Goal: Information Seeking & Learning: Learn about a topic

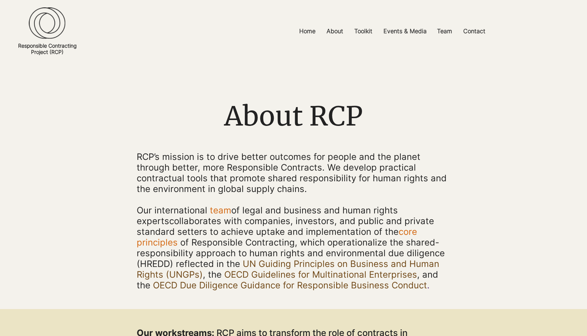
click at [47, 27] on img at bounding box center [47, 23] width 37 height 32
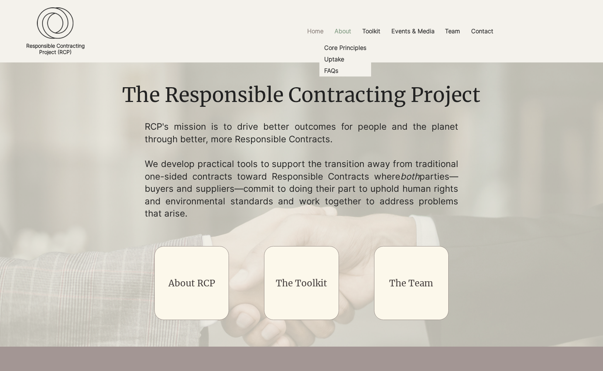
click at [342, 30] on p "About" at bounding box center [343, 31] width 24 height 17
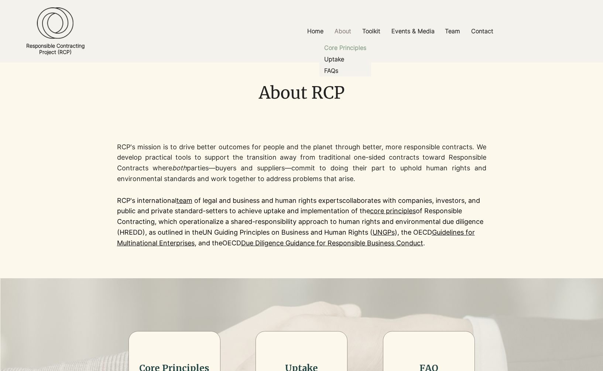
click at [344, 47] on p "Core Principles" at bounding box center [346, 47] width 48 height 11
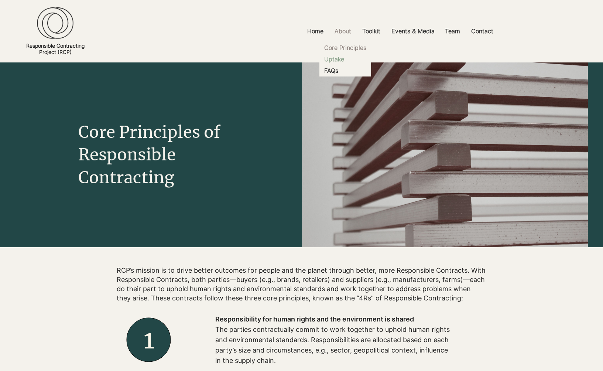
click at [339, 60] on p "Uptake" at bounding box center [335, 59] width 26 height 11
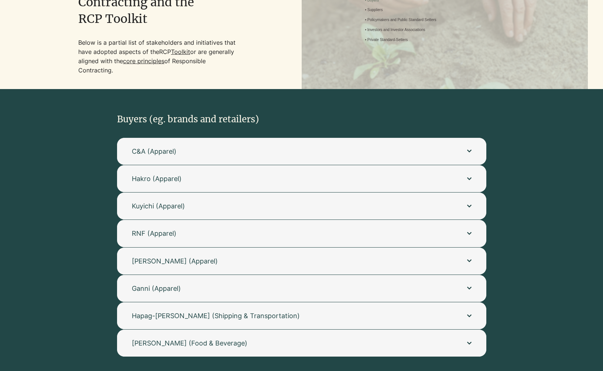
scroll to position [158, 0]
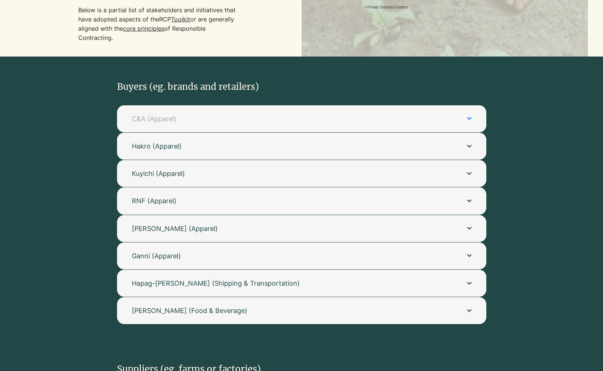
click at [457, 119] on button "C&A (Apparel)" at bounding box center [302, 118] width 370 height 27
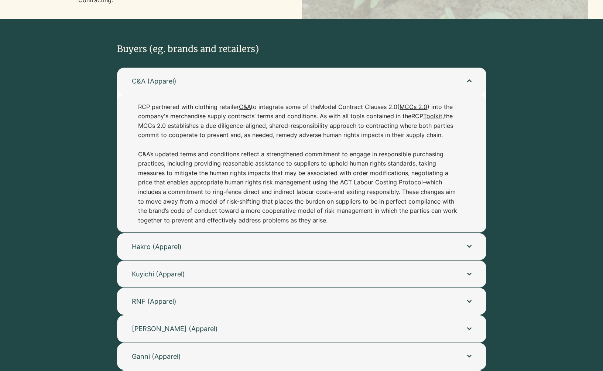
scroll to position [200, 0]
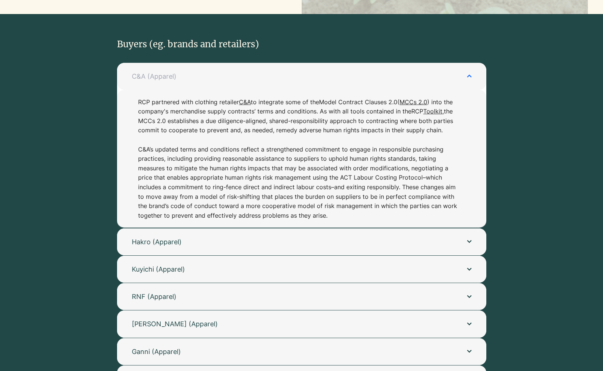
click at [470, 78] on button "C&A (Apparel)" at bounding box center [302, 76] width 370 height 27
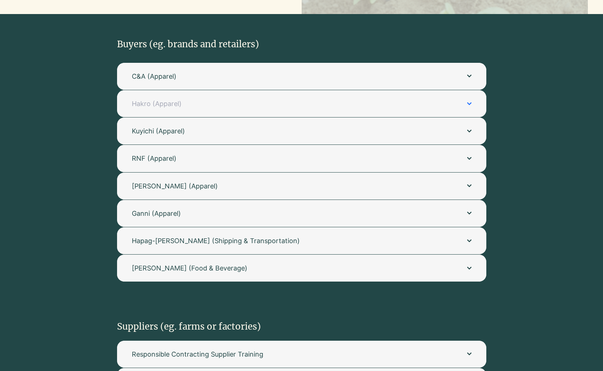
click at [473, 101] on button "Hakro (Apparel)" at bounding box center [302, 103] width 370 height 27
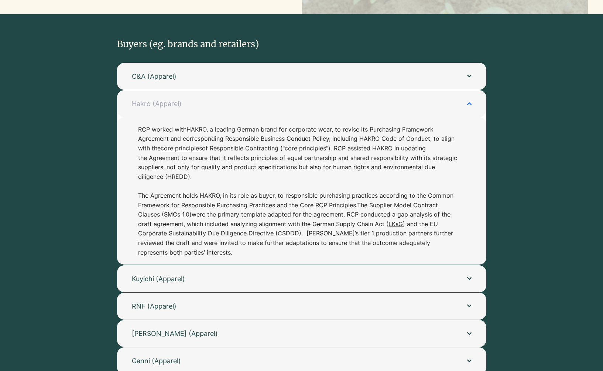
click at [473, 101] on button "Hakro (Apparel)" at bounding box center [302, 103] width 370 height 27
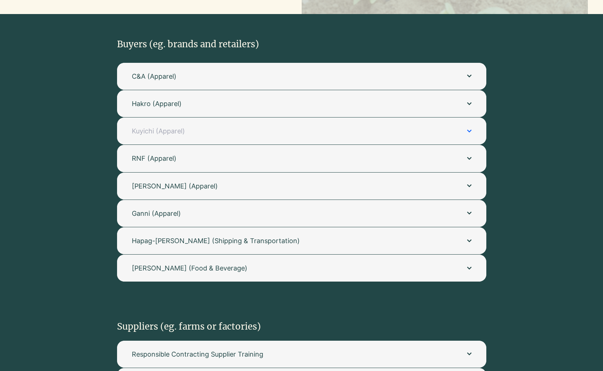
click at [467, 128] on button "Kuyichi (Apparel)" at bounding box center [302, 131] width 370 height 27
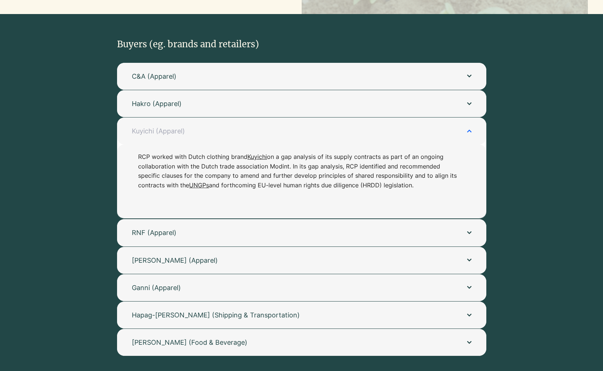
click at [467, 128] on button "Kuyichi (Apparel)" at bounding box center [302, 131] width 370 height 27
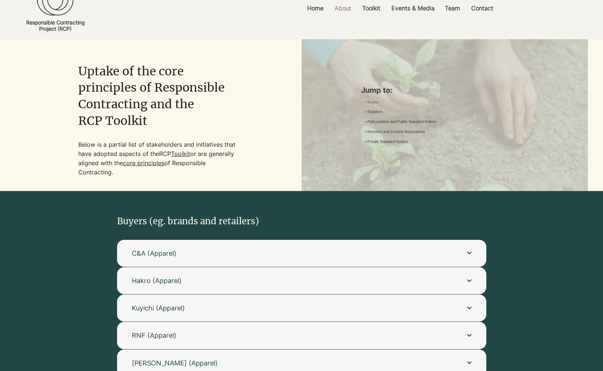
scroll to position [0, 0]
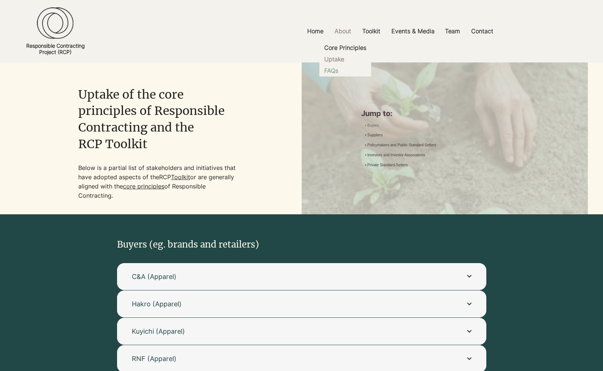
click at [333, 67] on p "FAQs" at bounding box center [332, 70] width 20 height 11
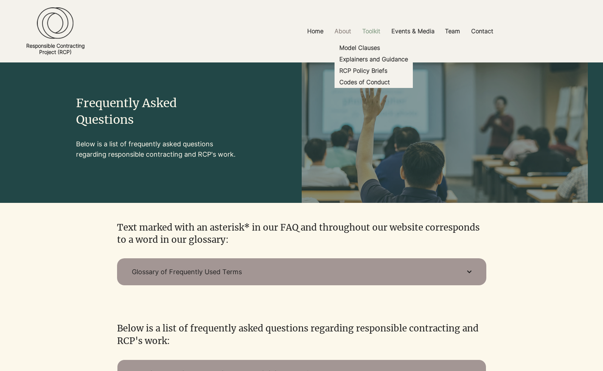
click at [373, 30] on p "Toolkit" at bounding box center [371, 31] width 25 height 17
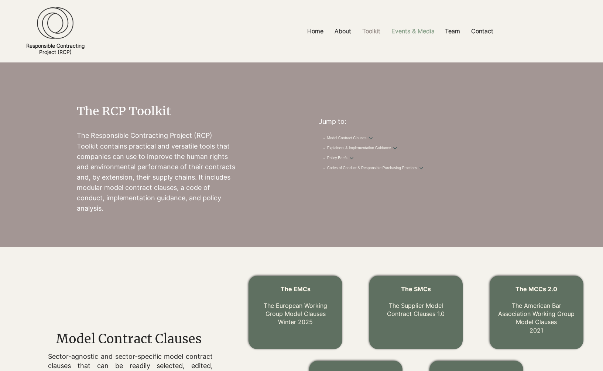
click at [409, 30] on p "Events & Media" at bounding box center [413, 31] width 51 height 17
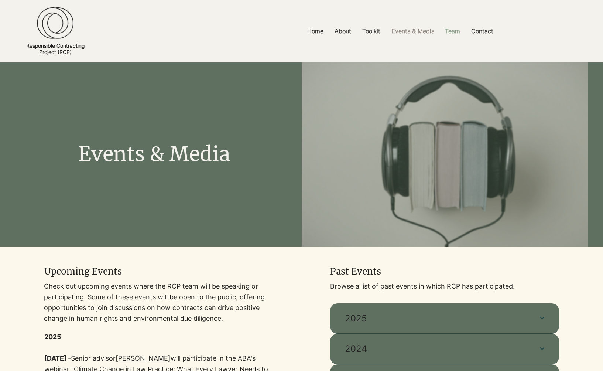
click at [456, 32] on p "Team" at bounding box center [453, 31] width 23 height 17
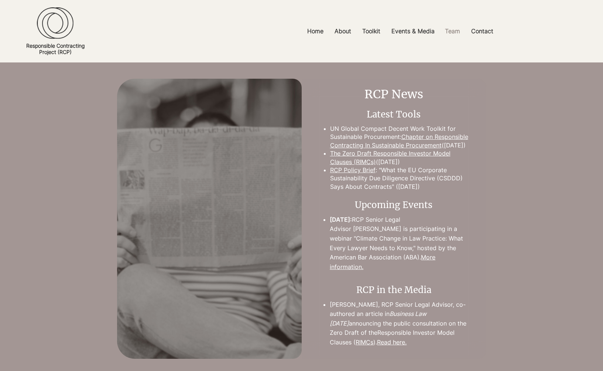
scroll to position [1423, 0]
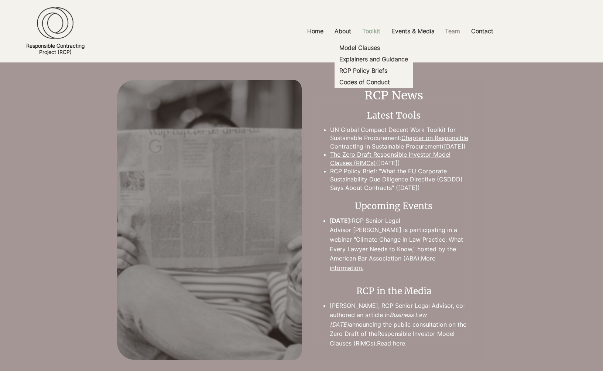
click at [368, 30] on p "Toolkit" at bounding box center [371, 31] width 25 height 17
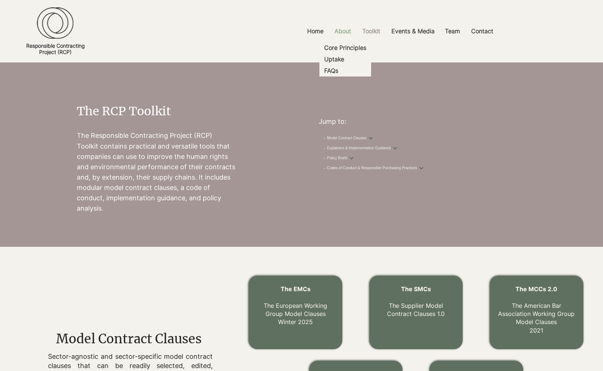
click at [342, 31] on p "About" at bounding box center [343, 31] width 24 height 17
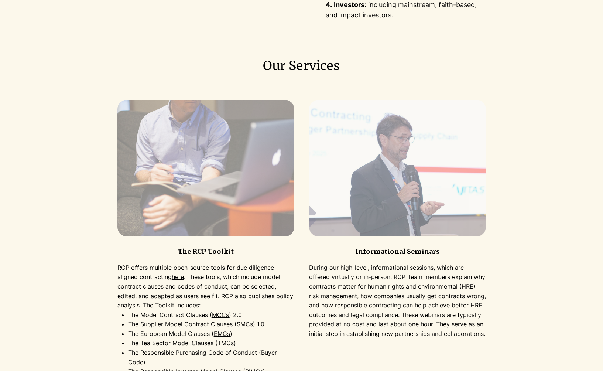
scroll to position [596, 0]
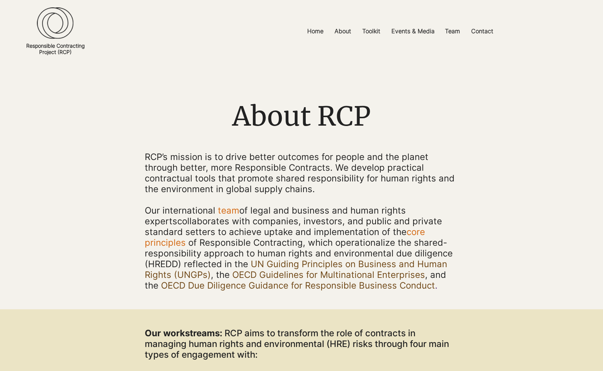
click at [62, 30] on img at bounding box center [55, 23] width 37 height 32
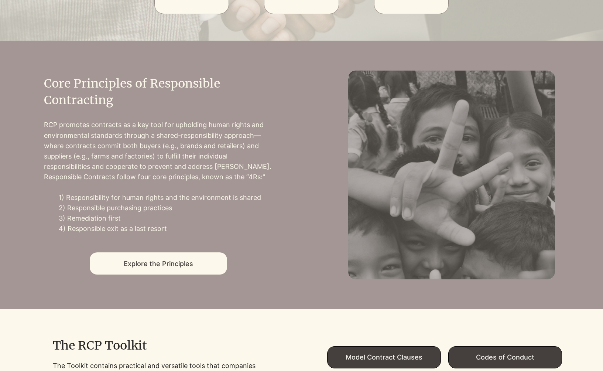
scroll to position [307, 0]
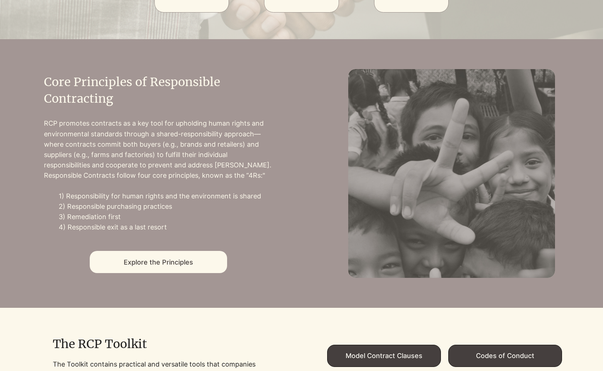
click at [1, 190] on div at bounding box center [301, 173] width 603 height 269
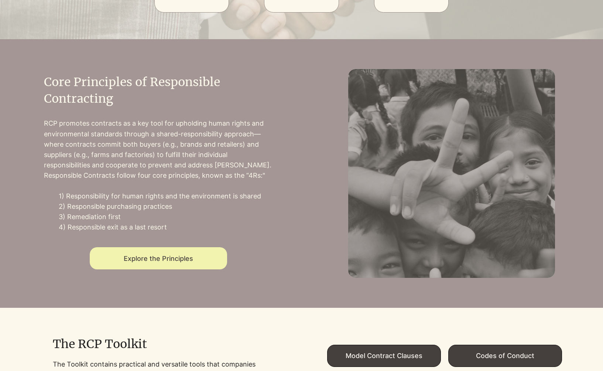
click at [186, 268] on span "Explore the Principles" at bounding box center [158, 258] width 137 height 22
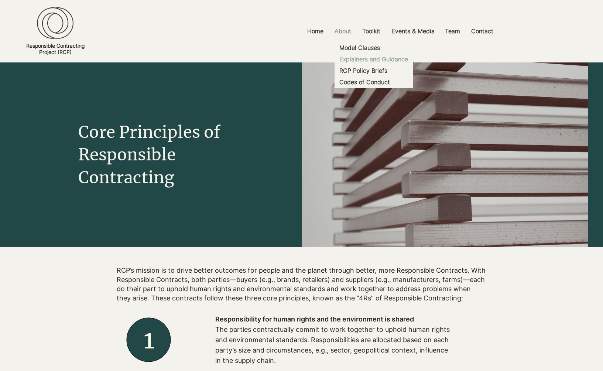
click at [371, 61] on p "Explainers and Guidance" at bounding box center [374, 59] width 75 height 11
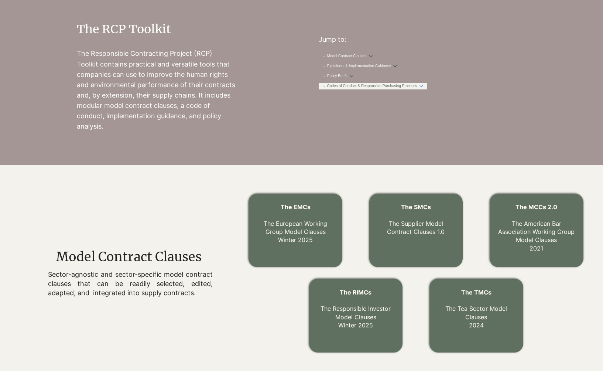
scroll to position [59, 0]
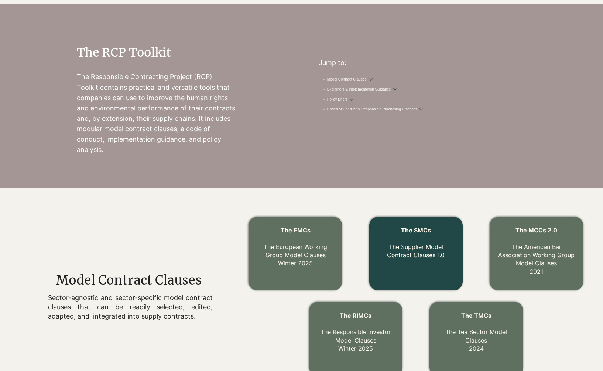
click at [432, 255] on link "The Supplier Model Contract Clauses 1.0" at bounding box center [416, 251] width 58 height 16
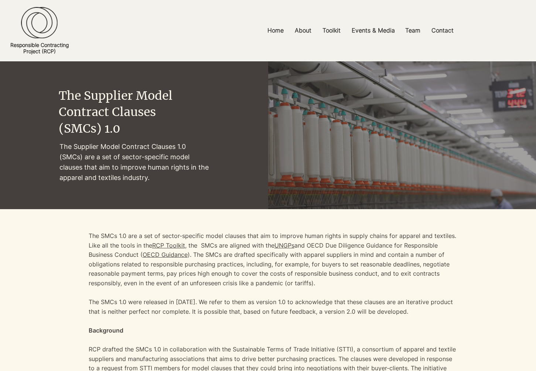
click at [38, 21] on img at bounding box center [39, 23] width 37 height 32
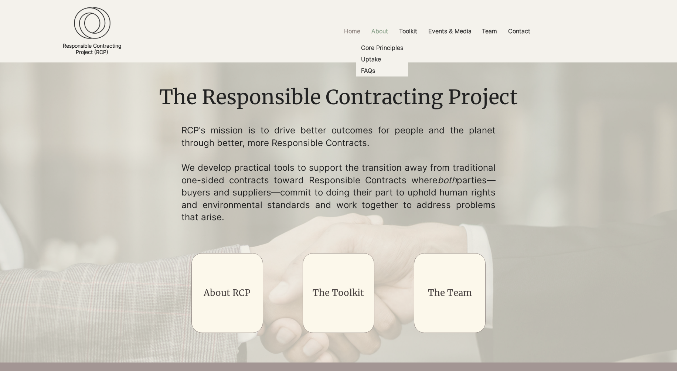
click at [378, 31] on p "About" at bounding box center [380, 31] width 24 height 17
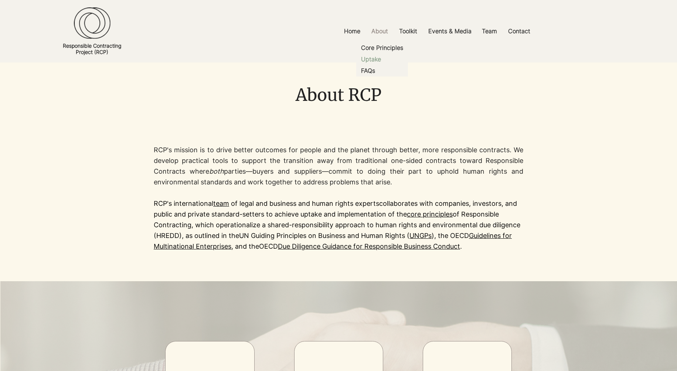
click at [371, 55] on p "Uptake" at bounding box center [371, 59] width 26 height 11
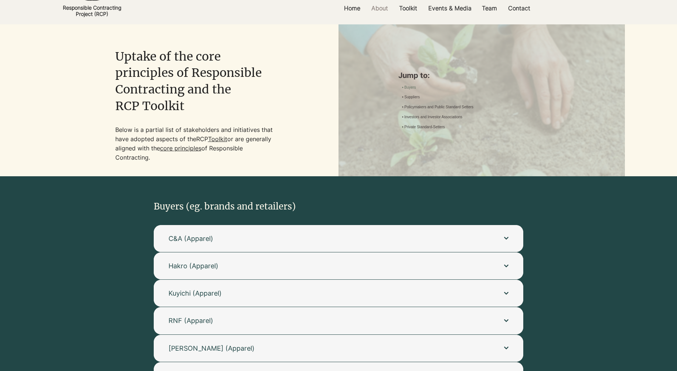
scroll to position [20, 0]
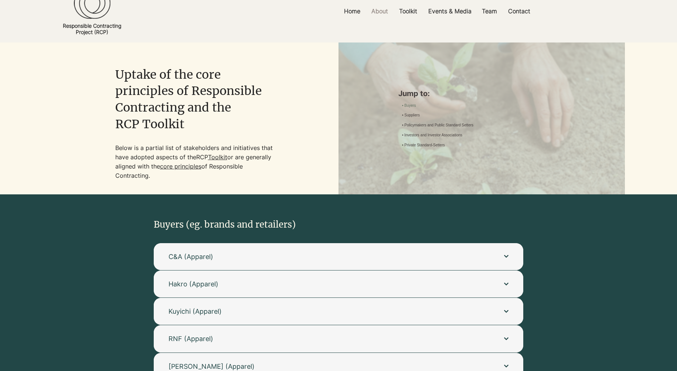
click at [547, 184] on img at bounding box center [482, 156] width 286 height 228
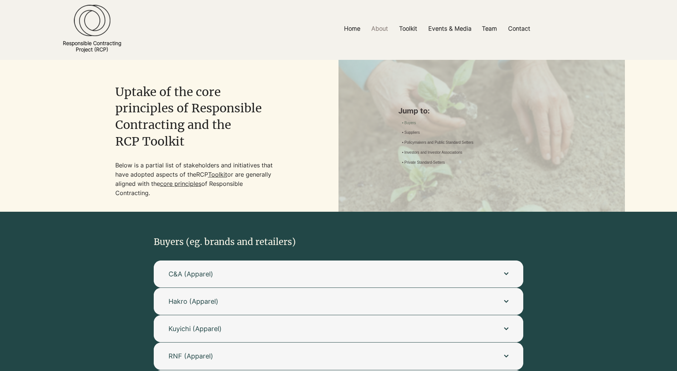
scroll to position [2, 0]
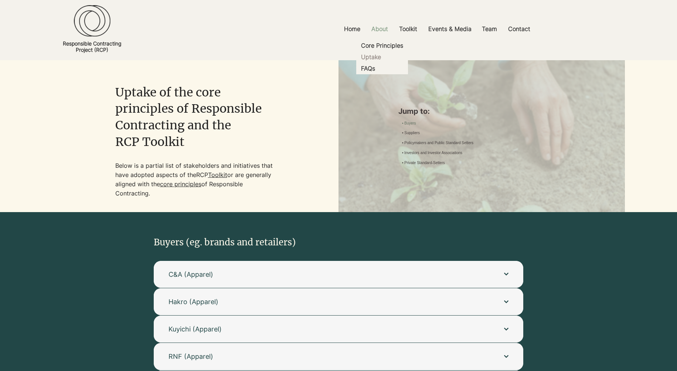
click at [380, 28] on p "About" at bounding box center [380, 29] width 24 height 17
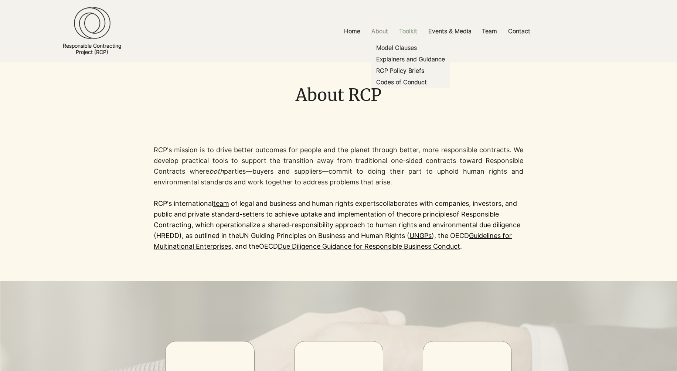
click at [413, 30] on p "Toolkit" at bounding box center [407, 31] width 25 height 17
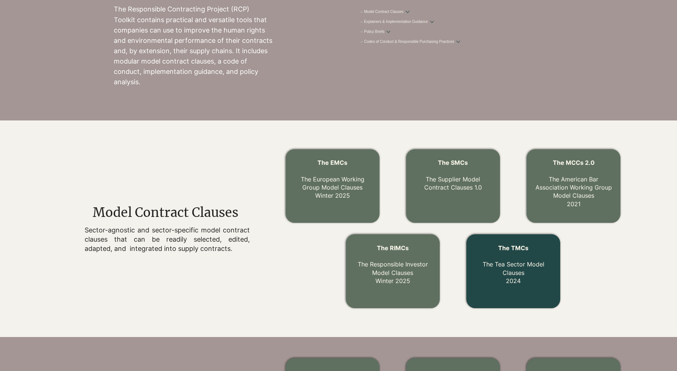
scroll to position [132, 0]
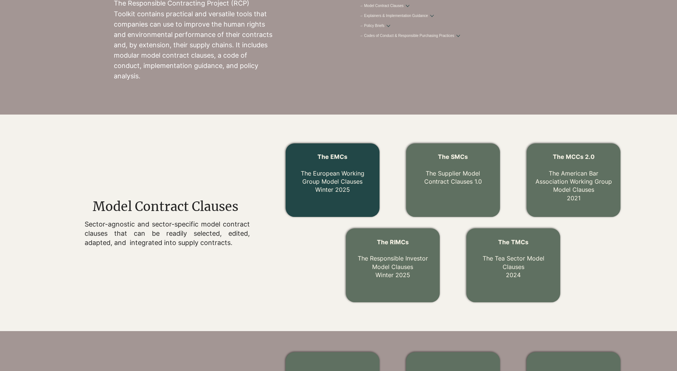
click at [331, 155] on span "The EMCs" at bounding box center [332, 156] width 30 height 7
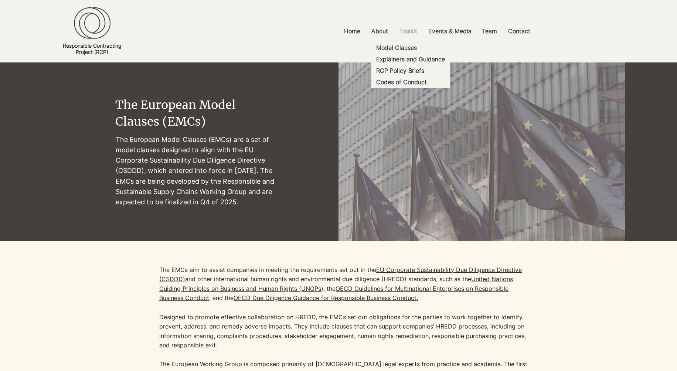
click at [405, 29] on p "Toolkit" at bounding box center [407, 31] width 25 height 17
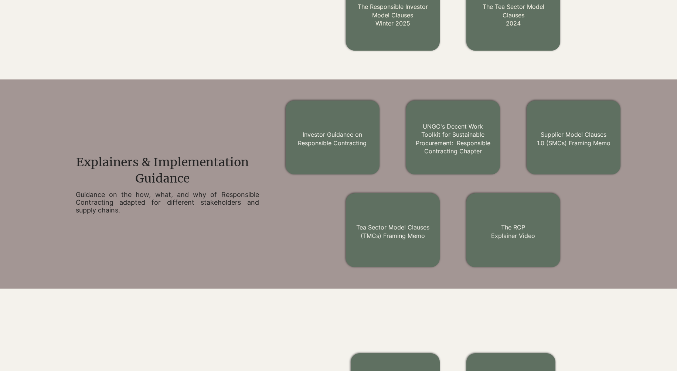
scroll to position [385, 0]
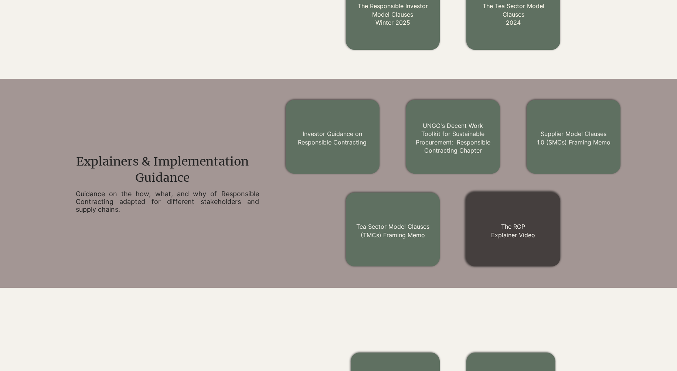
click at [505, 229] on link "The RCP Explainer Video" at bounding box center [513, 231] width 44 height 16
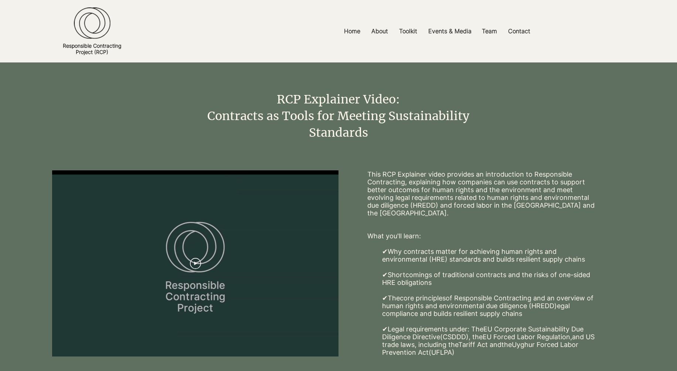
scroll to position [7, 0]
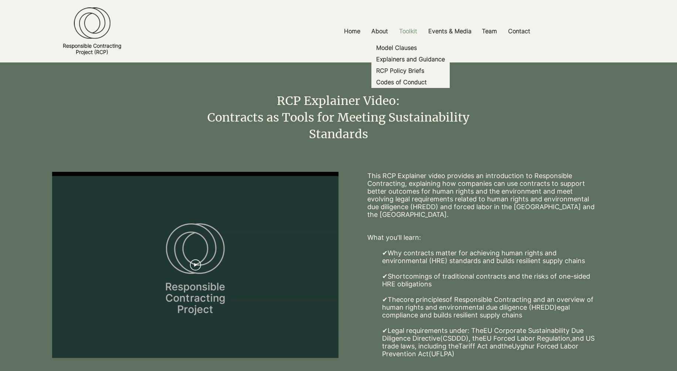
click at [409, 28] on p "Toolkit" at bounding box center [407, 31] width 25 height 17
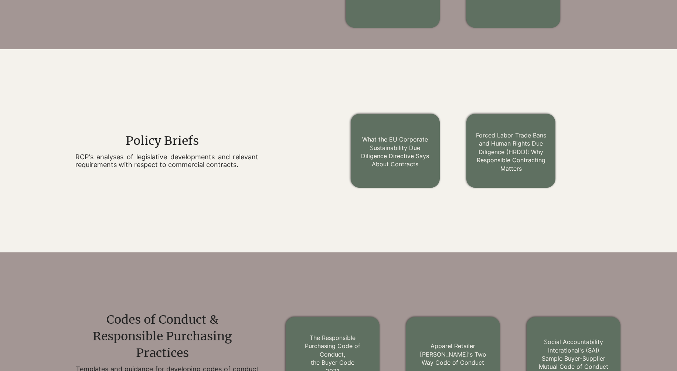
scroll to position [621, 0]
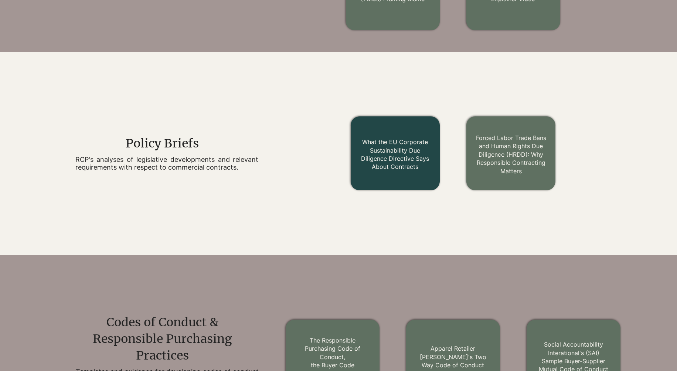
click at [405, 162] on h2 "What the EU Corporate Sustainability Due Diligence Directive Says About Contrac…" at bounding box center [395, 154] width 71 height 33
click at [401, 164] on link "What the EU Corporate Sustainability Due Diligence Directive Says About Contrac…" at bounding box center [395, 154] width 68 height 32
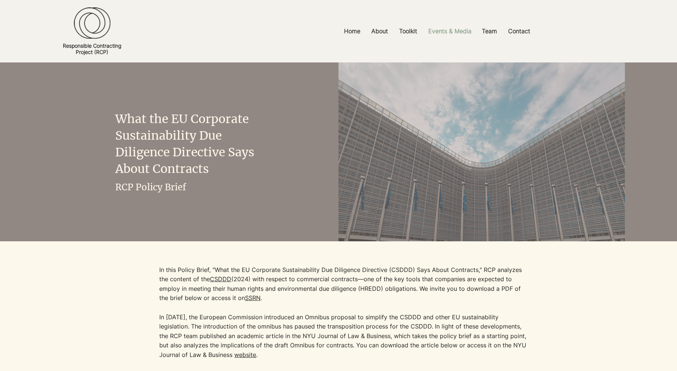
click at [443, 29] on p "Events & Media" at bounding box center [450, 31] width 51 height 17
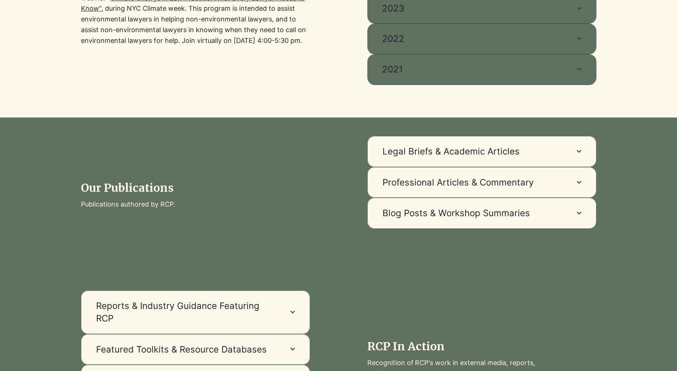
scroll to position [363, 0]
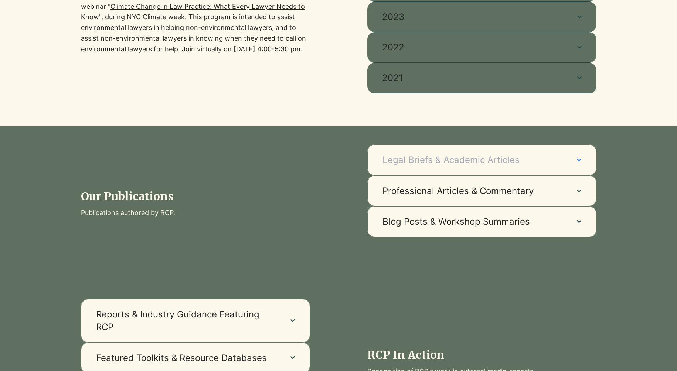
click at [558, 158] on span "Legal Briefs & Academic Articles" at bounding box center [472, 160] width 180 height 13
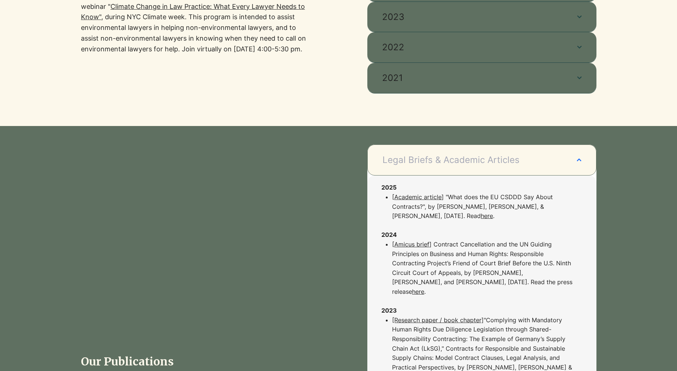
click at [559, 157] on span "Legal Briefs & Academic Articles" at bounding box center [472, 160] width 180 height 13
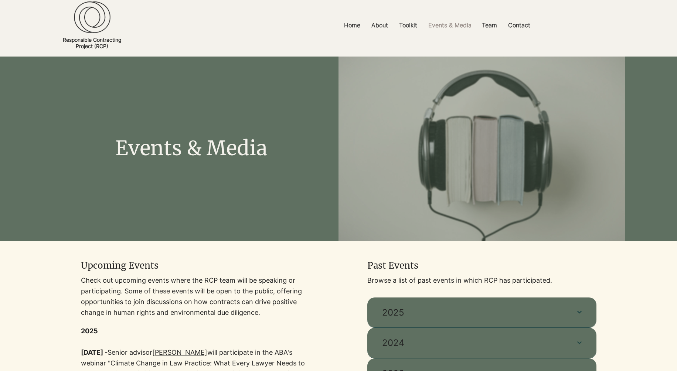
scroll to position [4, 0]
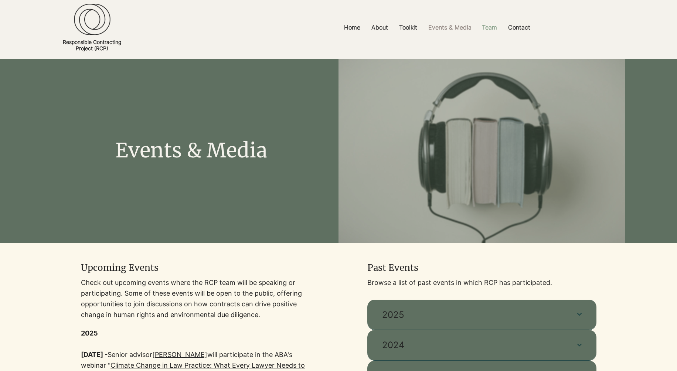
click at [493, 29] on p "Team" at bounding box center [489, 27] width 23 height 17
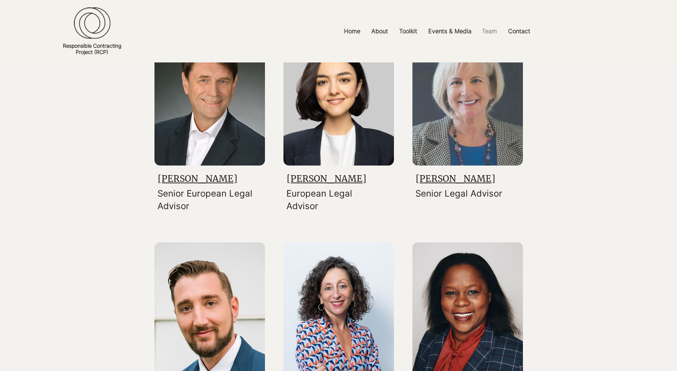
scroll to position [353, 0]
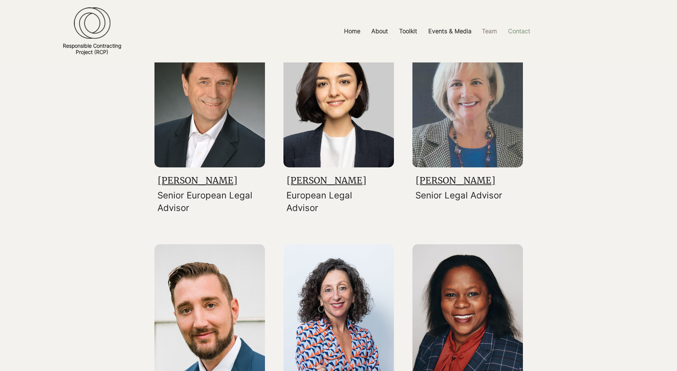
click at [523, 30] on p "Contact" at bounding box center [519, 31] width 30 height 17
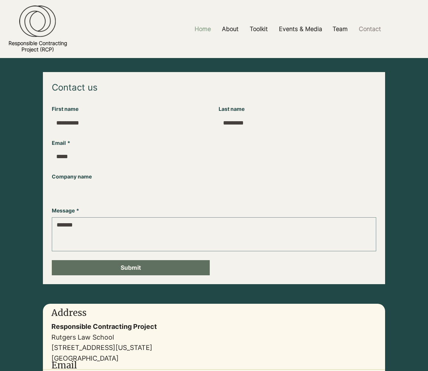
click at [209, 28] on p "Home" at bounding box center [203, 29] width 24 height 17
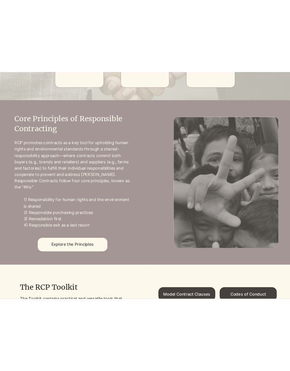
scroll to position [286, 0]
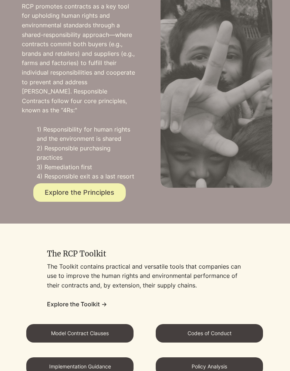
drag, startPoint x: 95, startPoint y: 189, endPoint x: 103, endPoint y: 188, distance: 7.8
click at [95, 189] on span "Explore the Principles" at bounding box center [79, 192] width 92 height 18
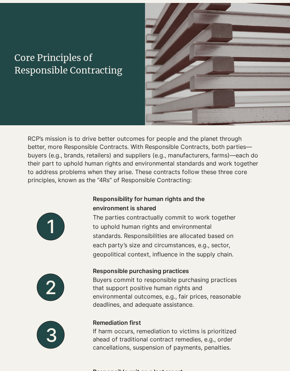
scroll to position [45, 0]
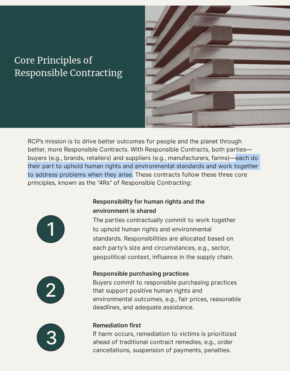
drag, startPoint x: 216, startPoint y: 156, endPoint x: 126, endPoint y: 172, distance: 91.2
click at [126, 172] on h2 "RCP’s mission is to drive better outcomes for people and the planet through bet…" at bounding box center [144, 162] width 232 height 50
copy h2 "each do their part to uphold human rights and environmental standards and work …"
